Goal: Task Accomplishment & Management: Manage account settings

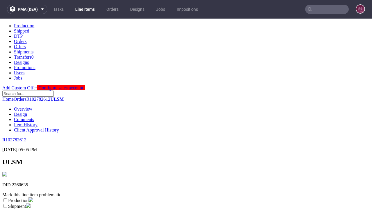
scroll to position [102, 0]
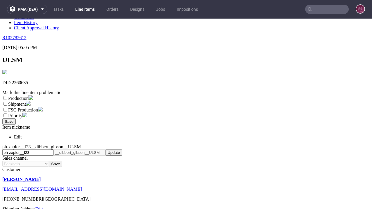
select select "dtp_ca_needed"
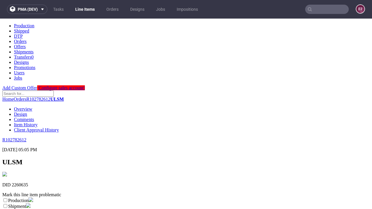
scroll to position [0, 0]
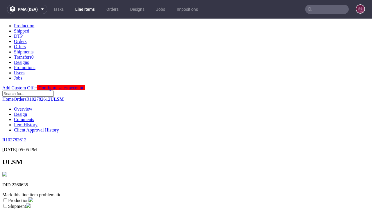
checkbox input "true"
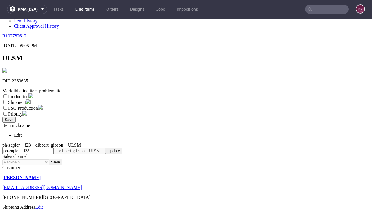
type textarea "test"
